Goal: Task Accomplishment & Management: Use online tool/utility

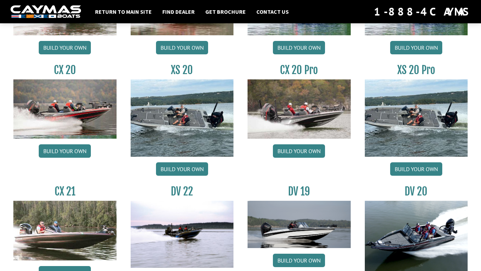
scroll to position [849, 0]
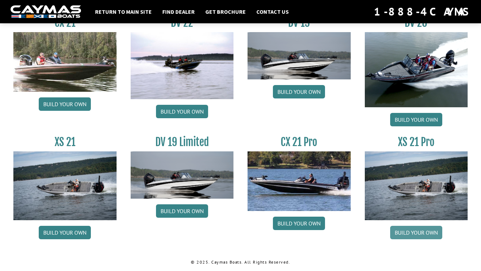
click at [396, 231] on link "Build your own" at bounding box center [416, 231] width 52 height 13
click at [305, 225] on link "Build your own" at bounding box center [299, 222] width 52 height 13
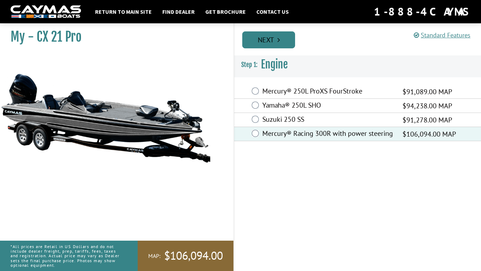
click at [278, 37] on icon "Pagination" at bounding box center [279, 39] width 2 height 7
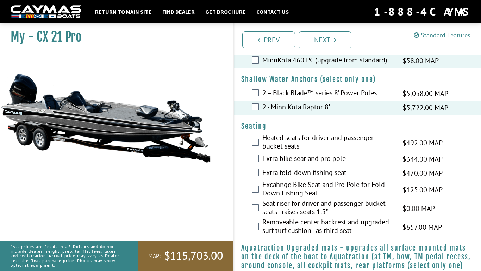
scroll to position [466, 0]
click at [260, 180] on div "Extra fold-down fishing seat $470.00 MAP $555.00 MSRP" at bounding box center [357, 173] width 247 height 14
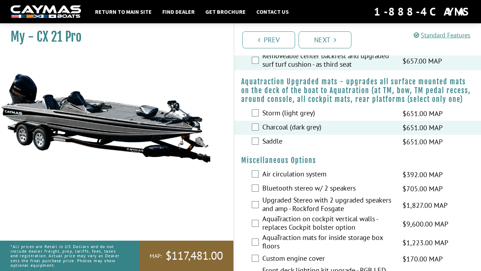
scroll to position [634, 0]
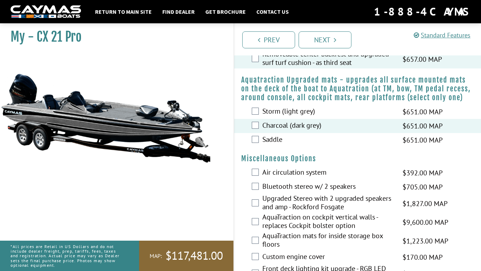
click at [257, 188] on div "Bluetooth stereo w/ 2 speakers $705.00 MAP $833.00 MSRP" at bounding box center [357, 187] width 247 height 14
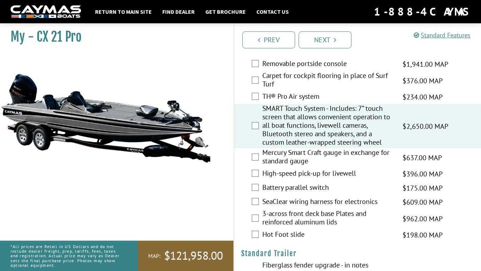
scroll to position [861, 0]
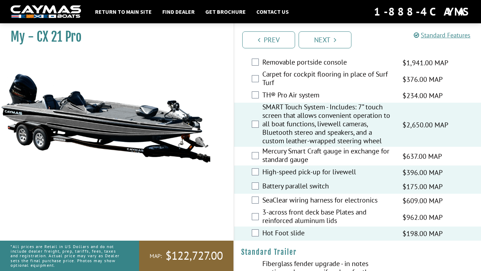
click at [258, 165] on div "Mercury Smart Craft gauge in exchange for standard gauge $637.00 MAP $752.00 MS…" at bounding box center [357, 156] width 247 height 19
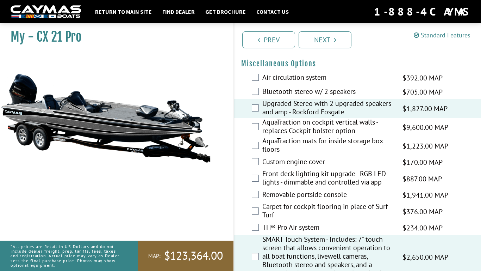
scroll to position [728, 0]
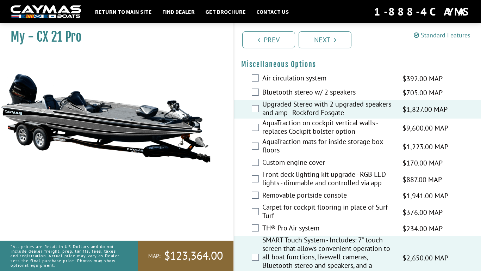
click at [259, 137] on div "AquaTraction on cockpit vertical walls - replaces Cockpit bolster option $9,600…" at bounding box center [357, 127] width 247 height 19
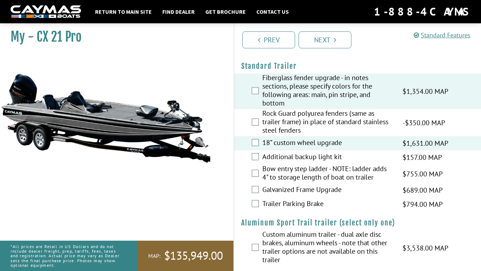
scroll to position [1047, 0]
click at [255, 197] on div "Galvanized Frame Upgrade $689.00 MAP $813.00 MSRP" at bounding box center [357, 190] width 247 height 14
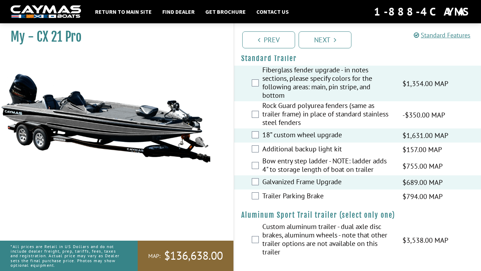
scroll to position [1063, 0]
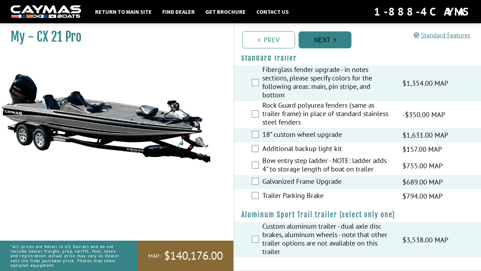
click at [322, 35] on link "Next" at bounding box center [325, 39] width 53 height 17
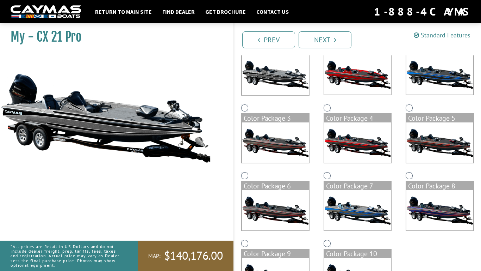
scroll to position [78, 0]
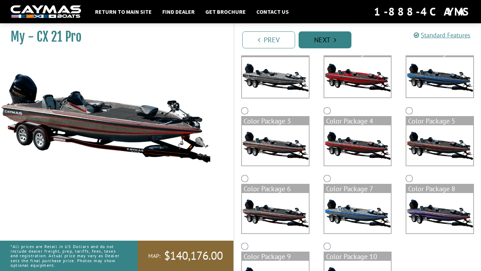
click at [322, 45] on link "Next" at bounding box center [325, 39] width 53 height 17
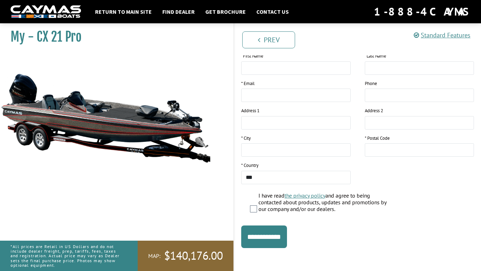
scroll to position [121, 0]
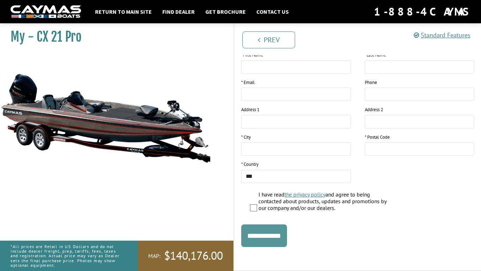
click at [273, 239] on input "**********" at bounding box center [264, 235] width 46 height 23
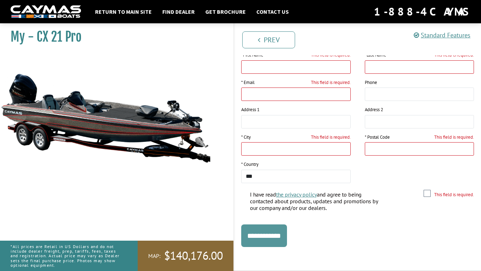
click at [273, 237] on input "**********" at bounding box center [264, 235] width 46 height 23
click at [274, 237] on input "**********" at bounding box center [264, 235] width 46 height 23
